Goal: Information Seeking & Learning: Learn about a topic

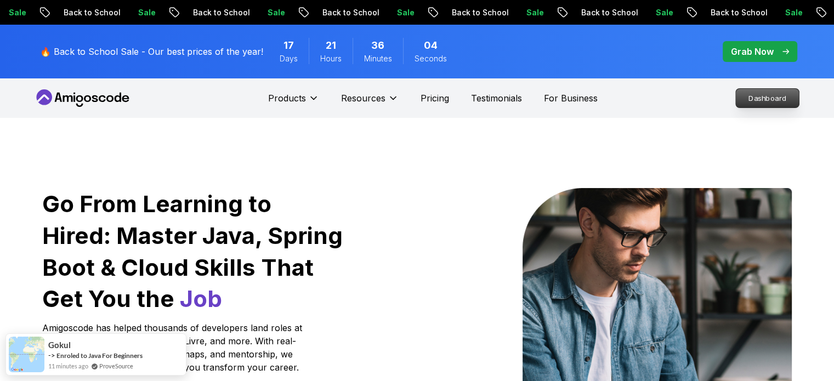
click at [773, 94] on p "Dashboard" at bounding box center [767, 98] width 63 height 19
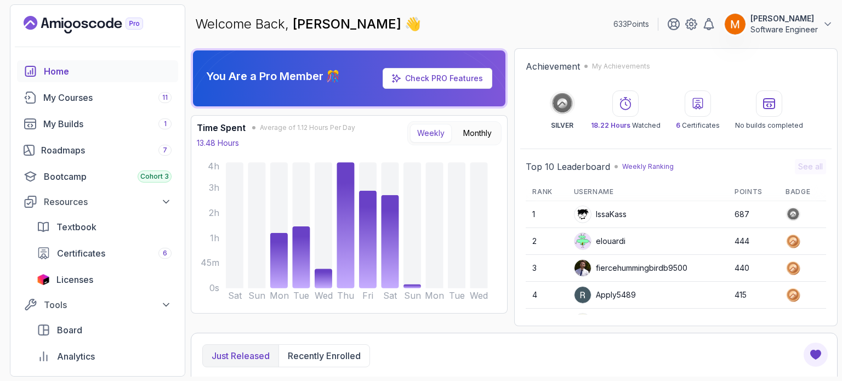
click at [652, 268] on div "fiercehummingbirdb9500" at bounding box center [631, 268] width 114 height 18
drag, startPoint x: 619, startPoint y: 270, endPoint x: 665, endPoint y: 267, distance: 46.2
click at [665, 267] on div "fiercehummingbirdb9500" at bounding box center [631, 268] width 114 height 18
click at [669, 265] on div "fiercehummingbirdb9500" at bounding box center [631, 268] width 114 height 18
click at [88, 125] on div "My Builds 1" at bounding box center [107, 123] width 128 height 13
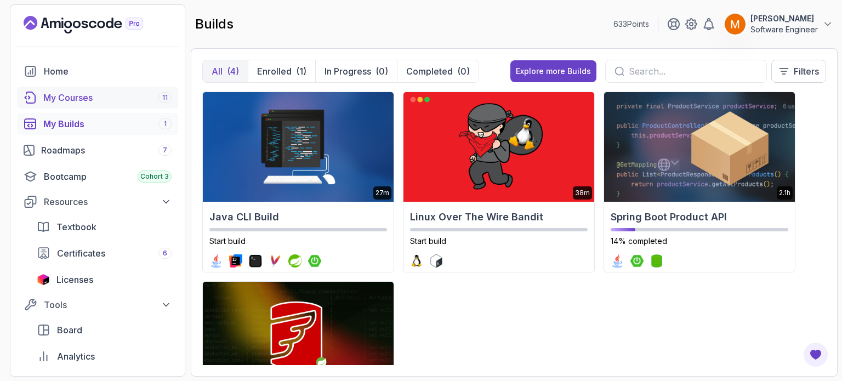
click at [87, 100] on div "My Courses 11" at bounding box center [107, 97] width 128 height 13
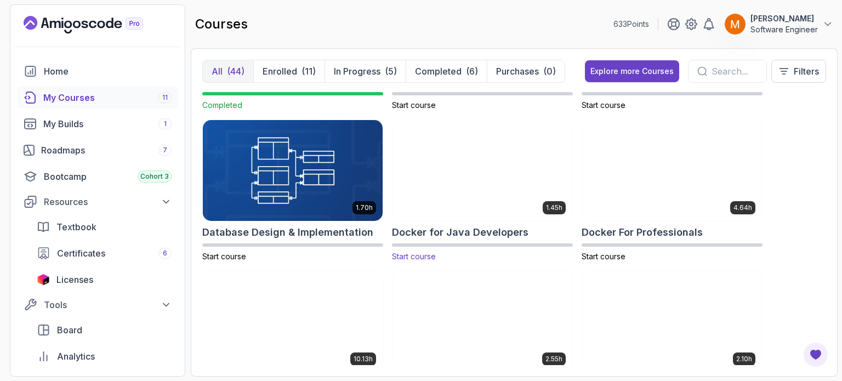
scroll to position [219, 0]
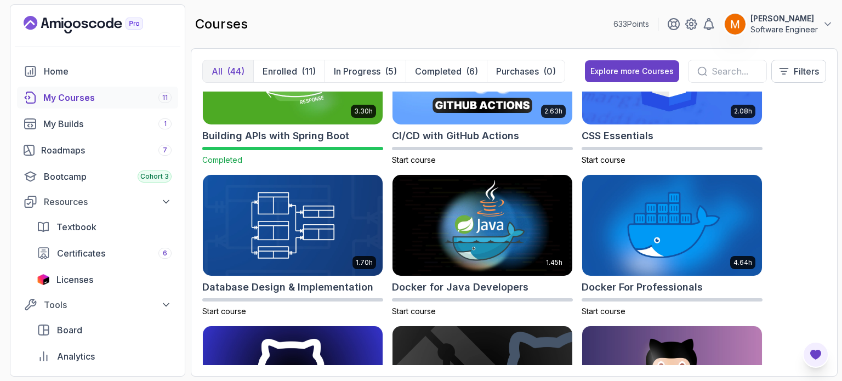
click at [818, 359] on icon "Open Feedback Button" at bounding box center [816, 355] width 11 height 10
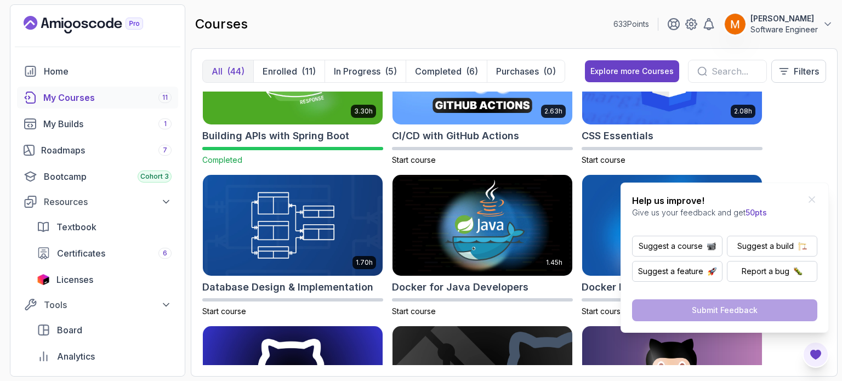
click at [818, 359] on icon "Open Feedback Button" at bounding box center [816, 355] width 11 height 10
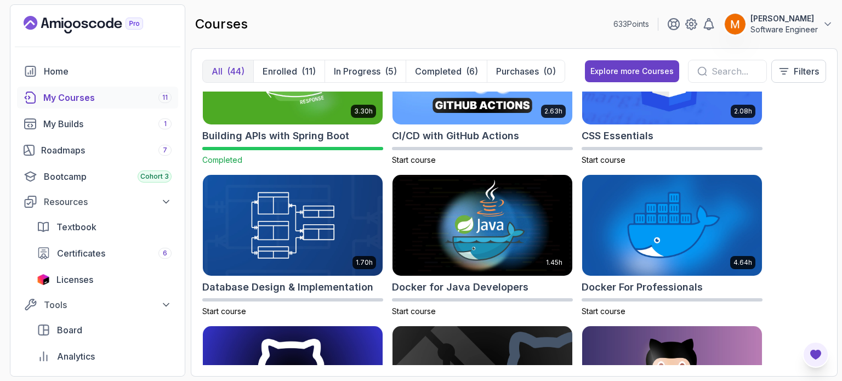
click at [812, 361] on icon "Open Feedback Button" at bounding box center [815, 354] width 13 height 13
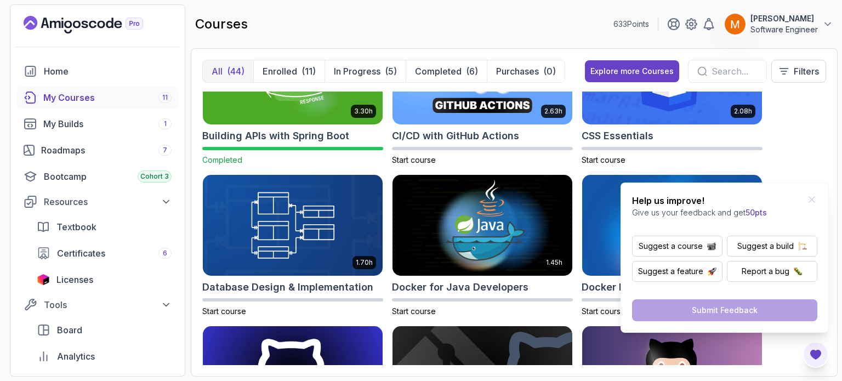
click at [812, 361] on icon "Open Feedback Button" at bounding box center [815, 354] width 13 height 13
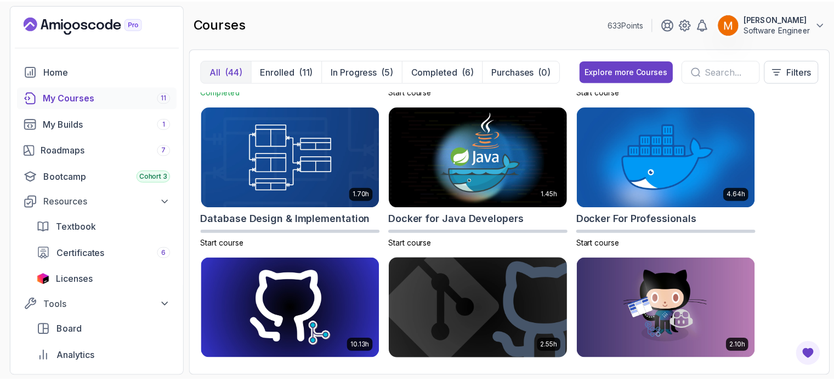
scroll to position [384, 0]
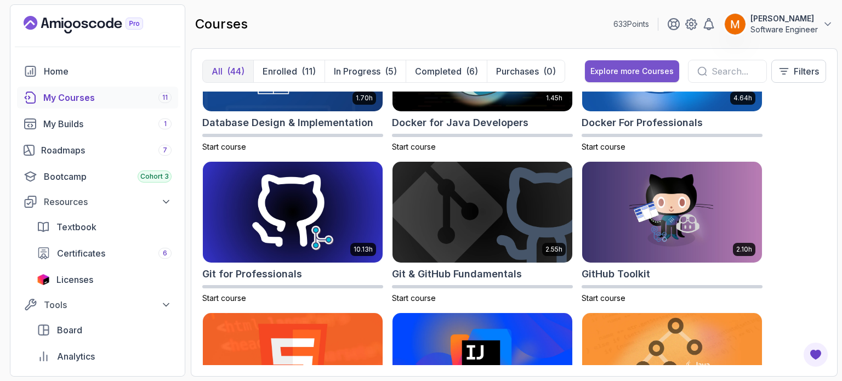
click at [599, 77] on button "Explore more Courses" at bounding box center [632, 71] width 94 height 22
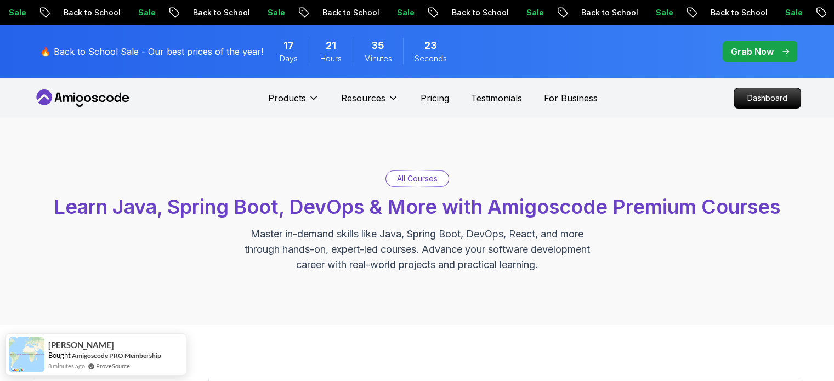
scroll to position [165, 0]
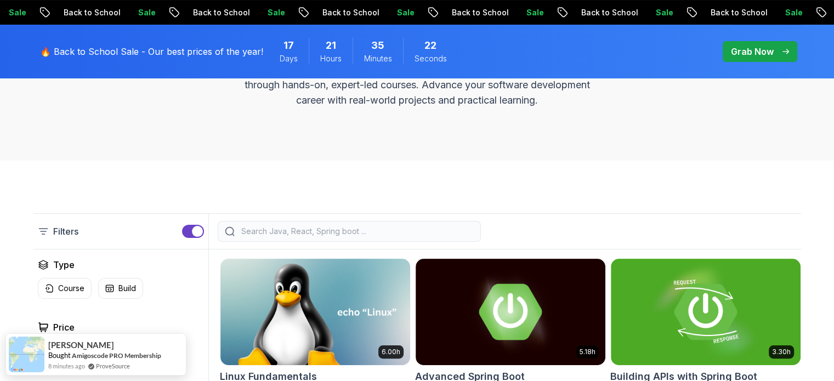
click at [331, 230] on input "search" at bounding box center [356, 231] width 235 height 11
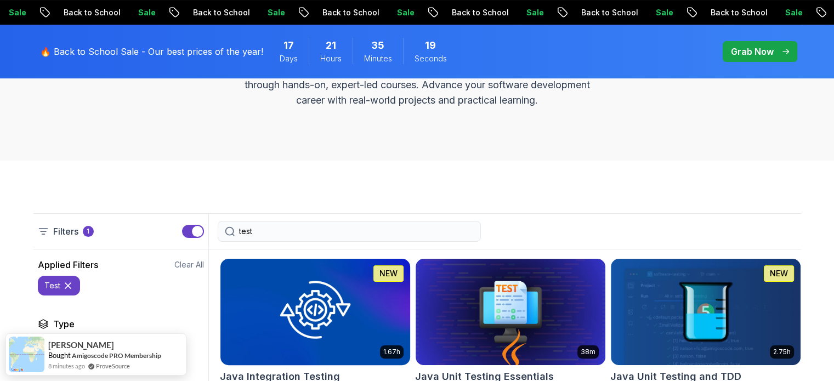
scroll to position [329, 0]
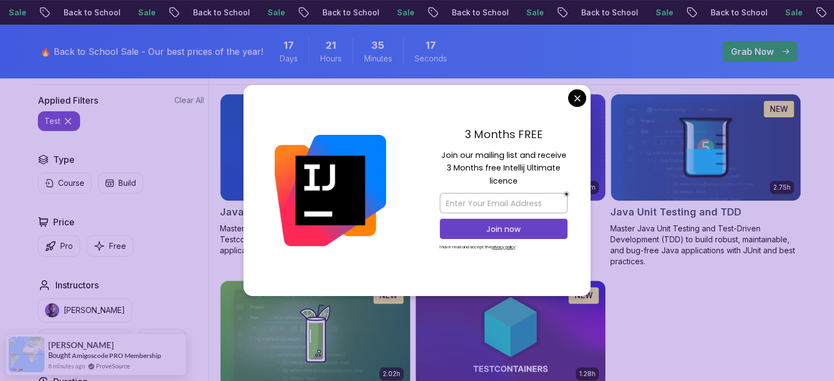
type input "test"
drag, startPoint x: 579, startPoint y: 97, endPoint x: 587, endPoint y: 114, distance: 18.4
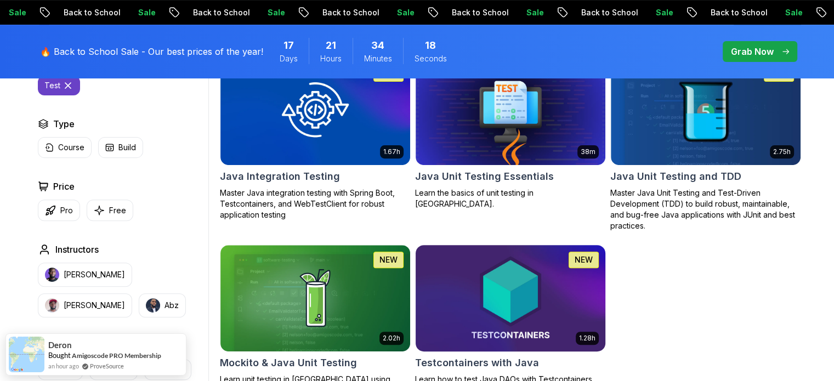
scroll to position [384, 0]
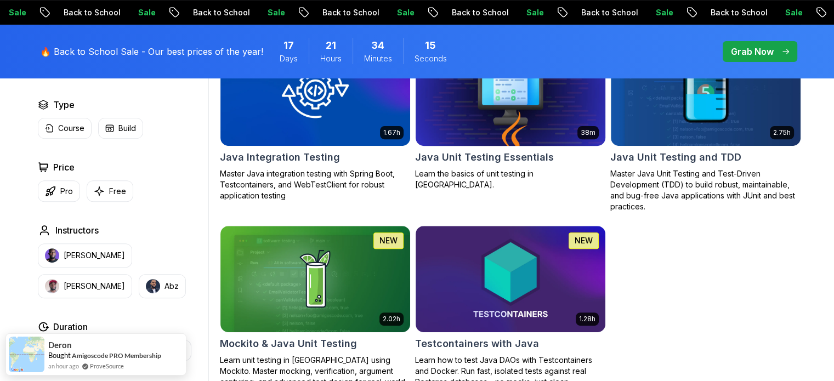
click at [502, 178] on p "Learn the basics of unit testing in [GEOGRAPHIC_DATA]." at bounding box center [510, 179] width 191 height 22
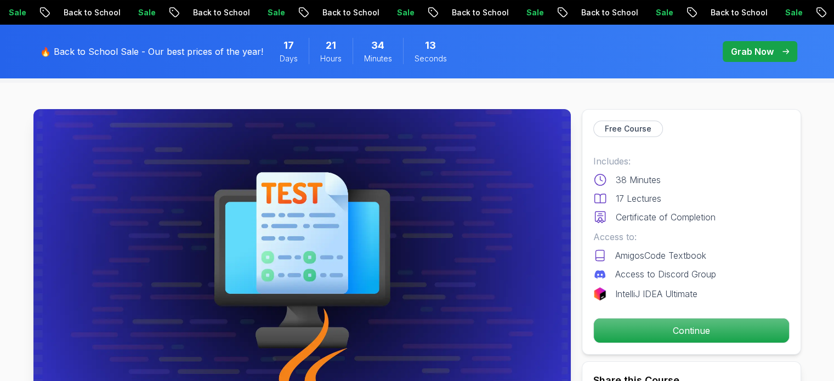
scroll to position [55, 0]
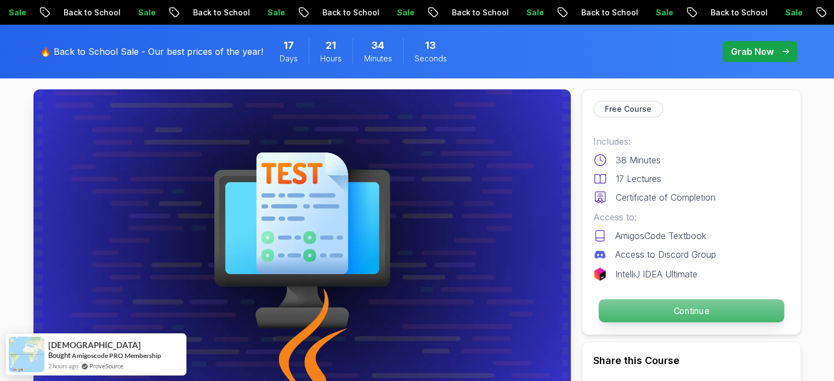
click at [654, 314] on p "Continue" at bounding box center [690, 310] width 185 height 23
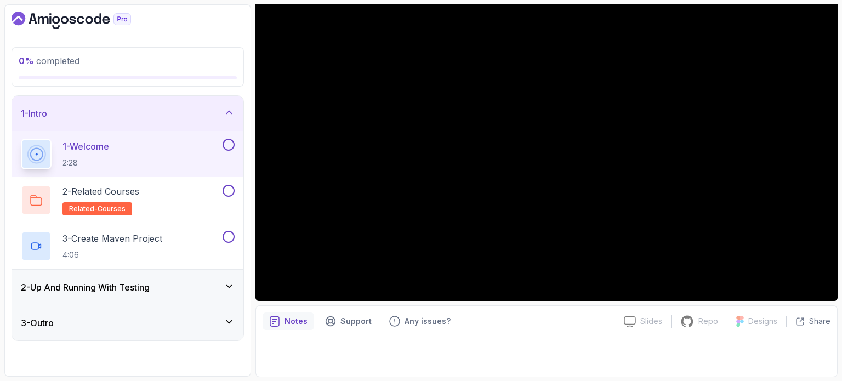
scroll to position [69, 0]
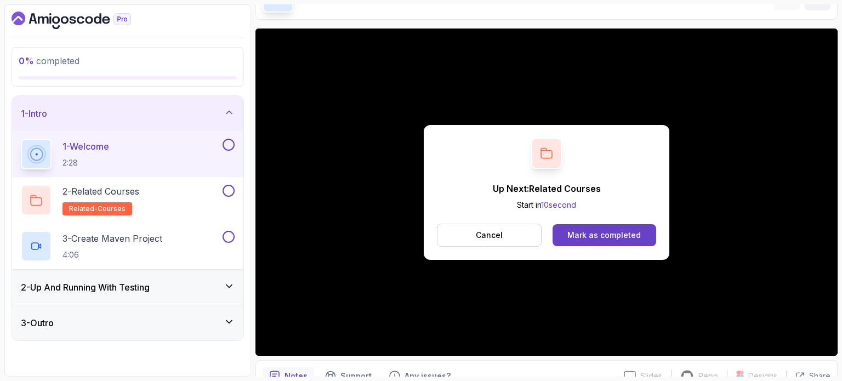
click at [228, 148] on button at bounding box center [229, 145] width 12 height 12
click at [197, 189] on div "2 - Related Courses related-courses" at bounding box center [121, 200] width 200 height 31
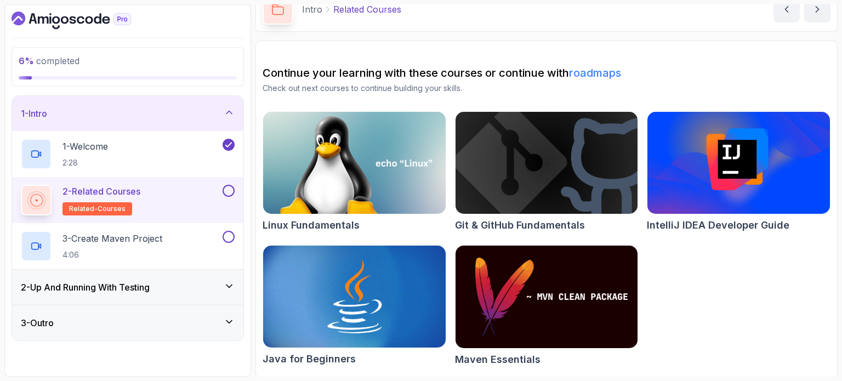
click at [230, 193] on button at bounding box center [229, 191] width 12 height 12
click at [184, 252] on div "3 - Create Maven Project 4:06" at bounding box center [121, 246] width 200 height 31
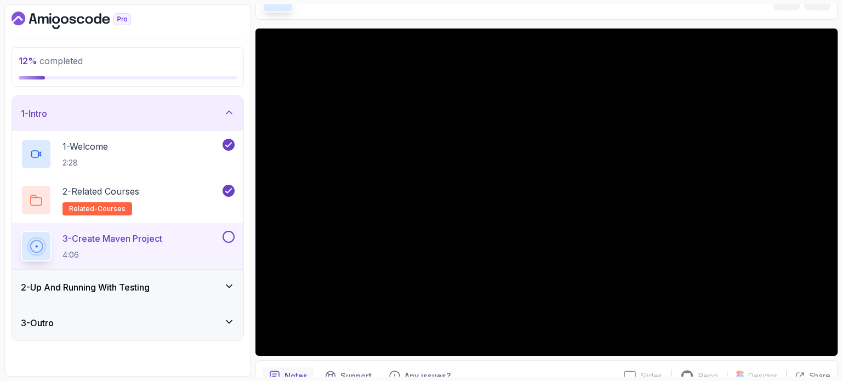
click at [196, 281] on div "2 - Up And Running With Testing" at bounding box center [128, 287] width 214 height 13
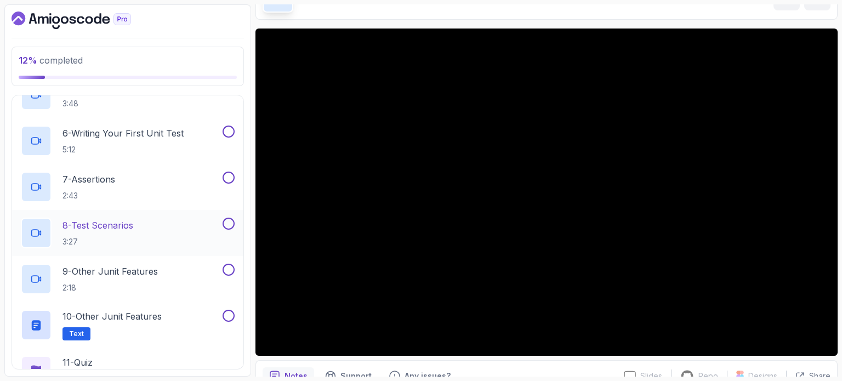
scroll to position [338, 0]
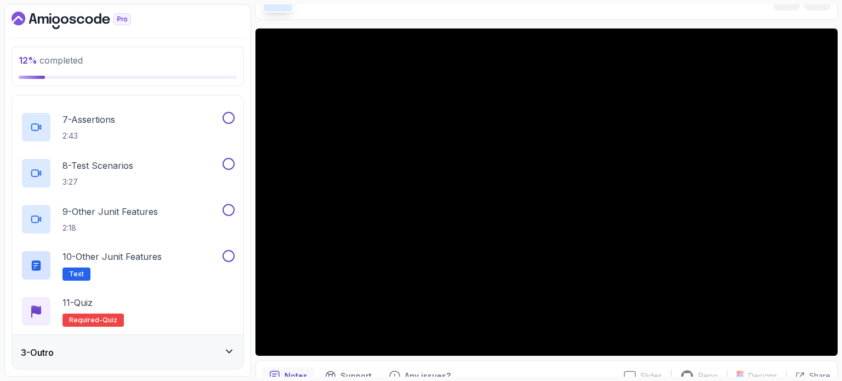
click at [180, 346] on div "3 - Outro" at bounding box center [128, 352] width 214 height 13
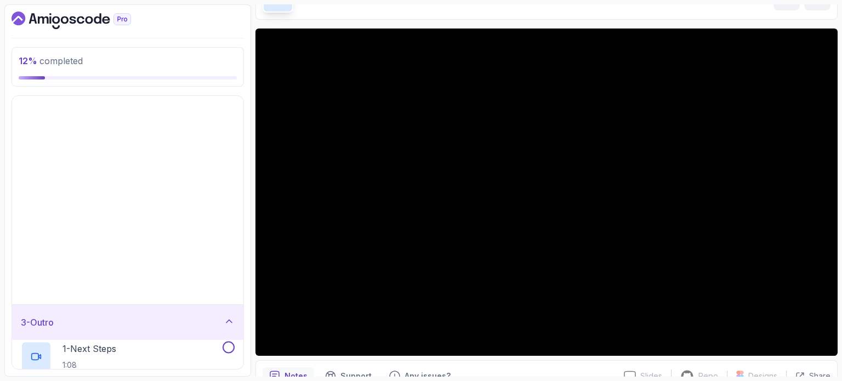
scroll to position [0, 0]
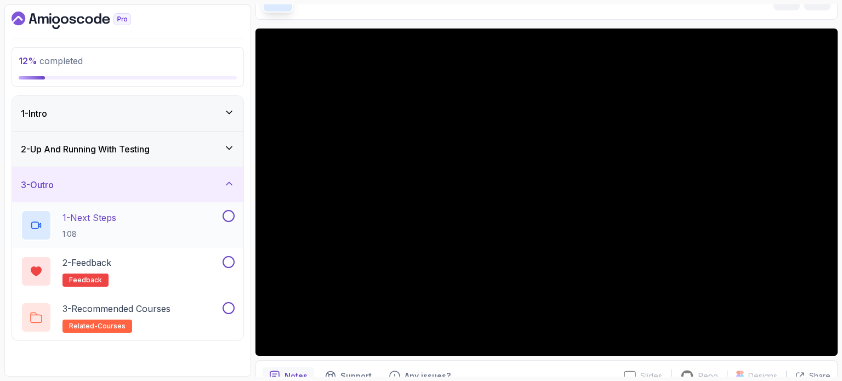
click at [184, 234] on div "1 - Next Steps 1:08" at bounding box center [121, 225] width 200 height 31
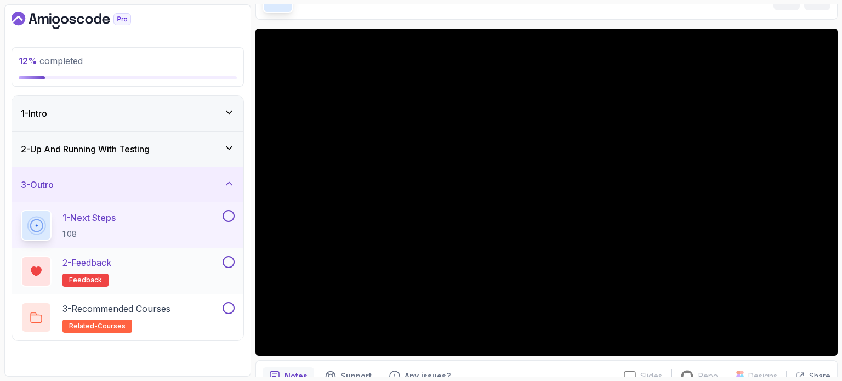
click at [224, 262] on button at bounding box center [229, 262] width 12 height 12
click at [205, 309] on div "3 - Recommended Courses related-courses" at bounding box center [121, 317] width 200 height 31
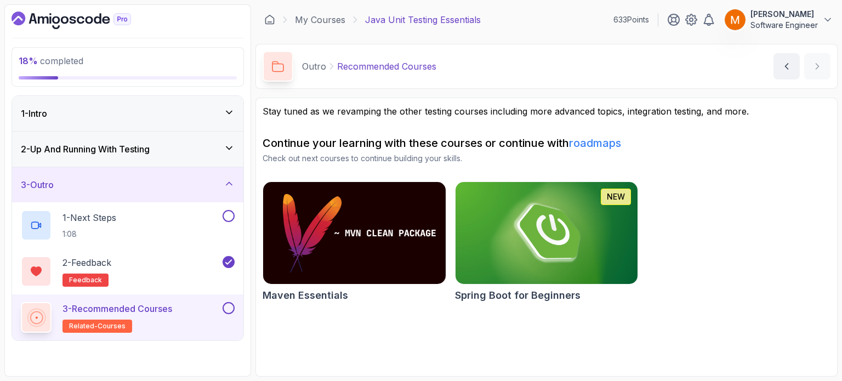
click at [233, 304] on button at bounding box center [229, 308] width 12 height 12
click at [157, 225] on div "1 - Next Steps 1:08" at bounding box center [121, 225] width 200 height 31
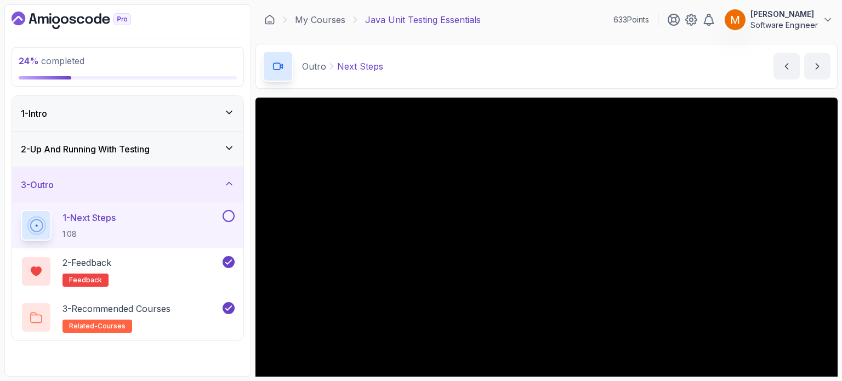
scroll to position [55, 0]
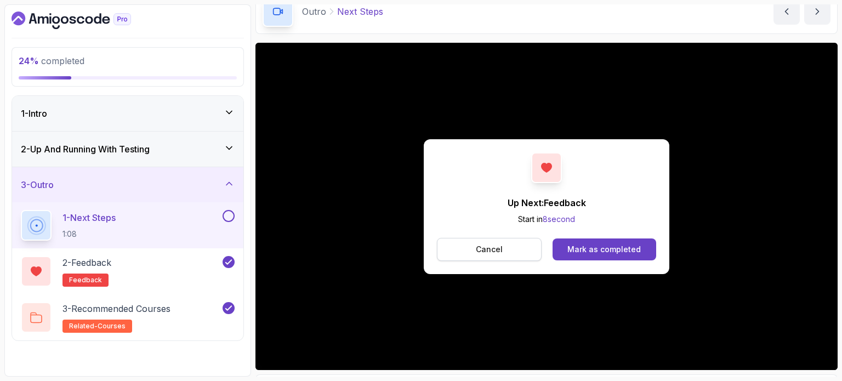
click at [476, 249] on p "Cancel" at bounding box center [489, 249] width 27 height 11
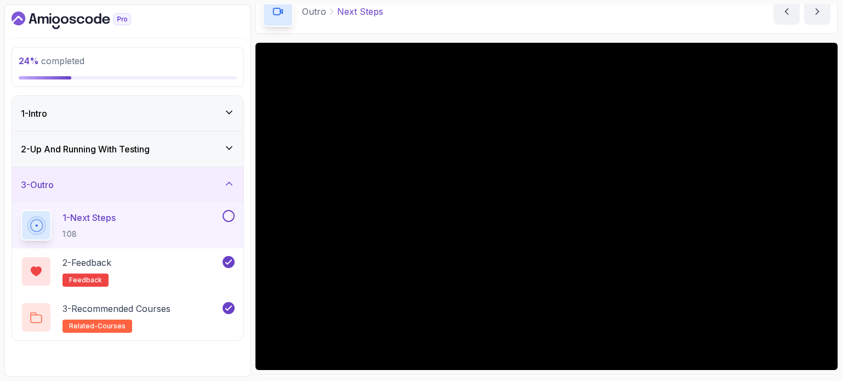
click at [235, 217] on button at bounding box center [229, 216] width 12 height 12
click at [226, 179] on icon at bounding box center [229, 183] width 11 height 11
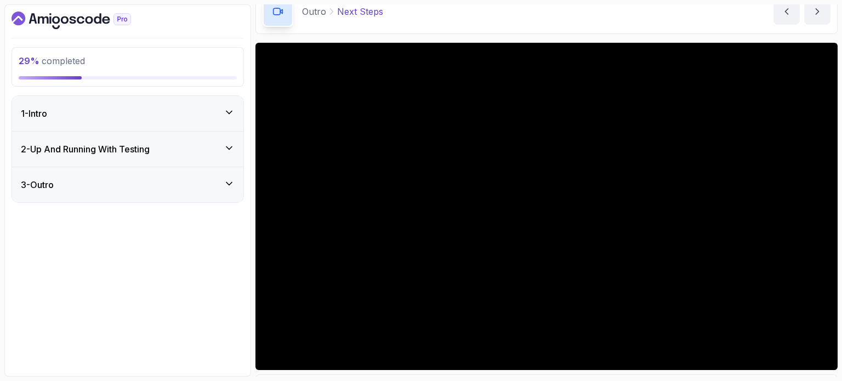
click at [229, 155] on div "2 - Up And Running With Testing" at bounding box center [128, 149] width 214 height 13
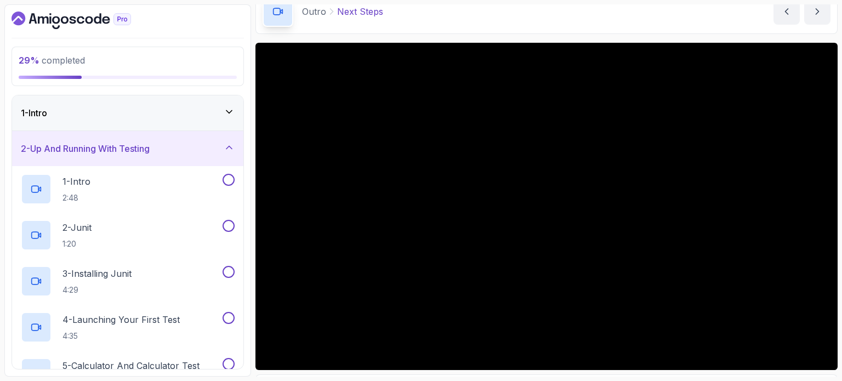
click at [160, 113] on div "1 - Intro" at bounding box center [128, 112] width 214 height 13
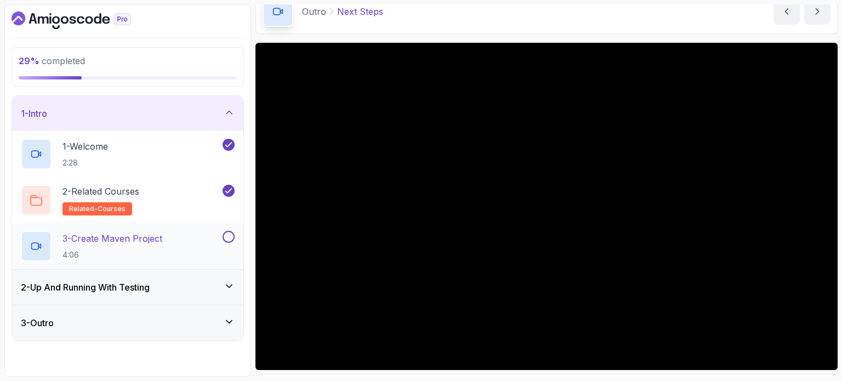
click at [162, 247] on h2 "3 - Create Maven Project 4:06" at bounding box center [113, 246] width 100 height 29
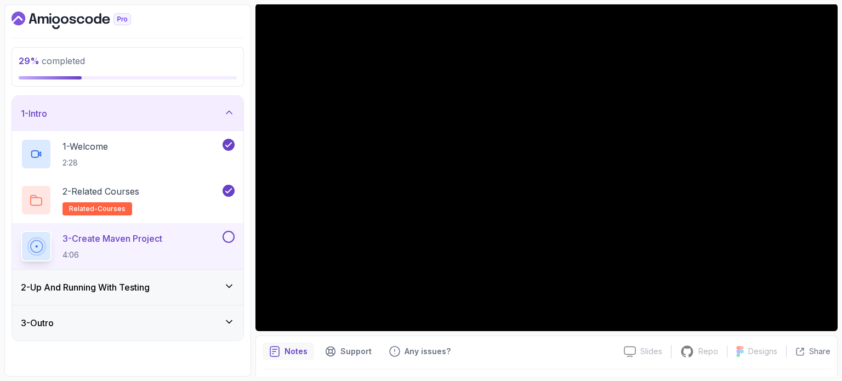
scroll to position [94, 0]
